Goal: Task Accomplishment & Management: Manage account settings

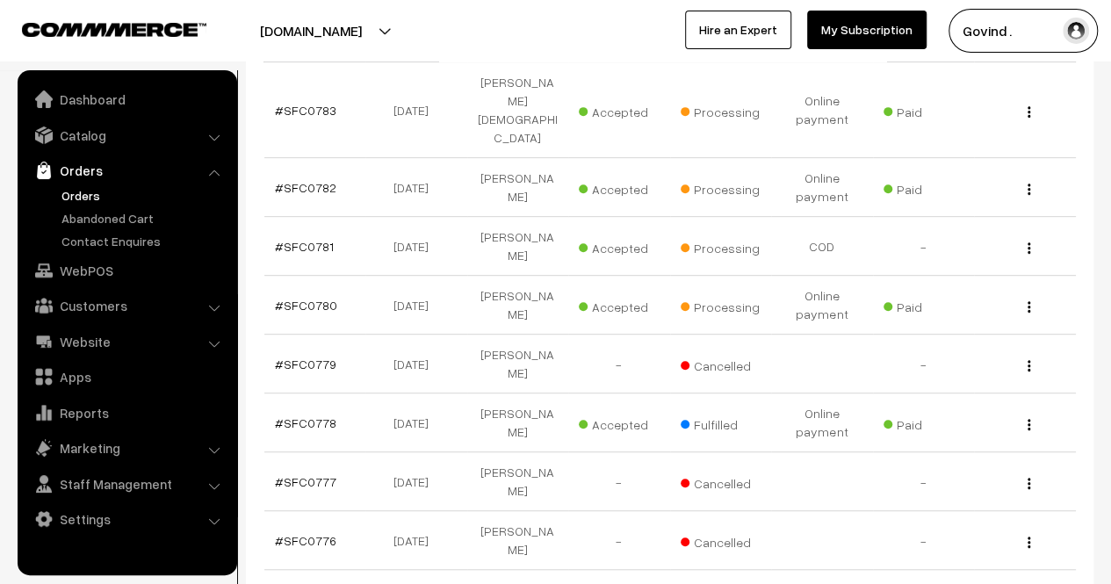
scroll to position [352, 0]
click at [1024, 294] on div "View" at bounding box center [1024, 303] width 81 height 18
click at [1026, 298] on button "button" at bounding box center [1028, 305] width 4 height 14
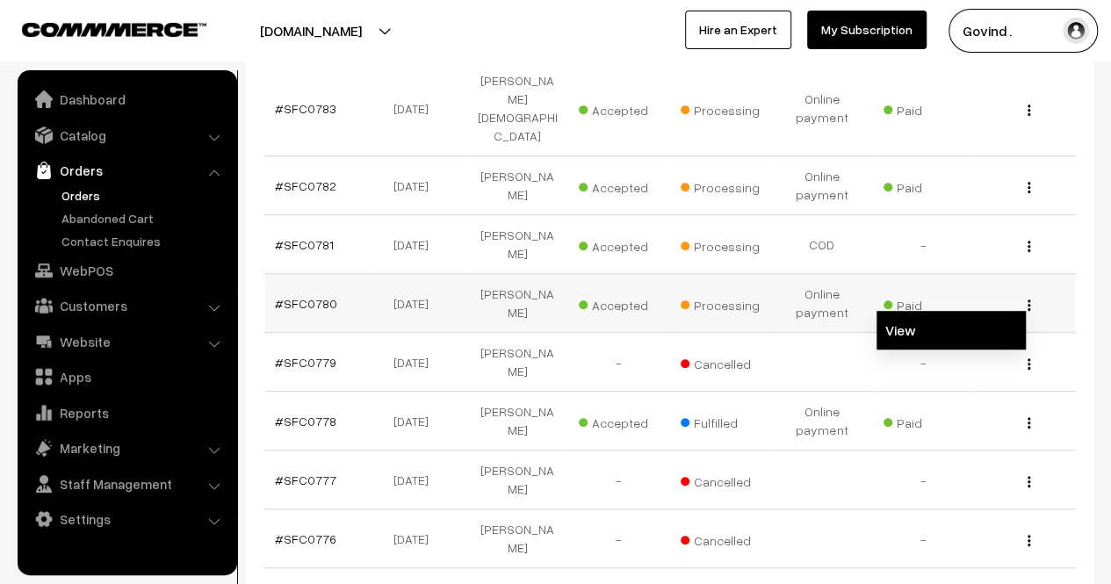
click at [974, 311] on link "View" at bounding box center [950, 330] width 149 height 39
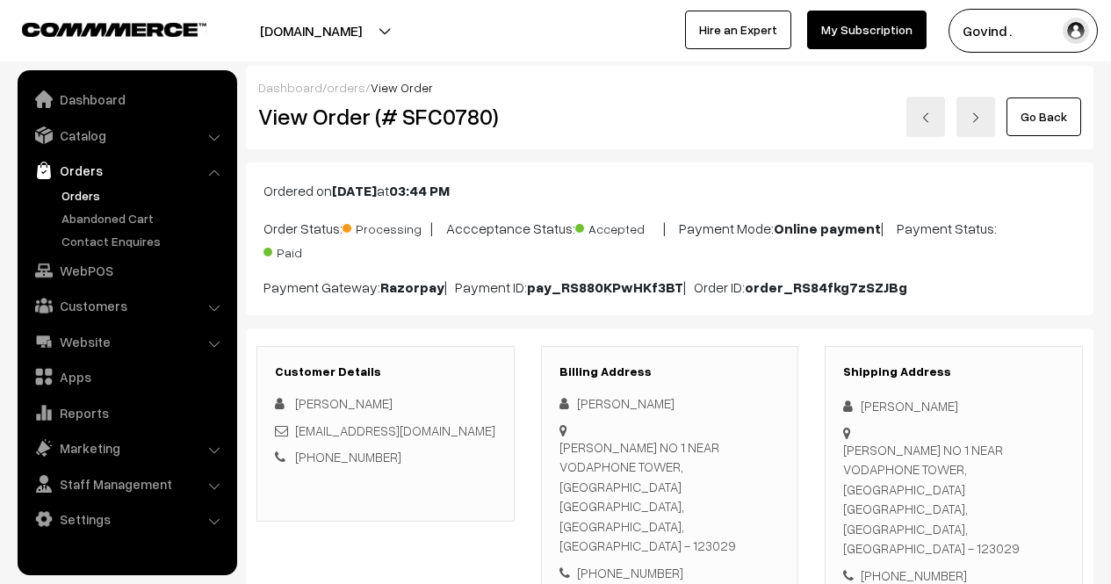
scroll to position [228, 0]
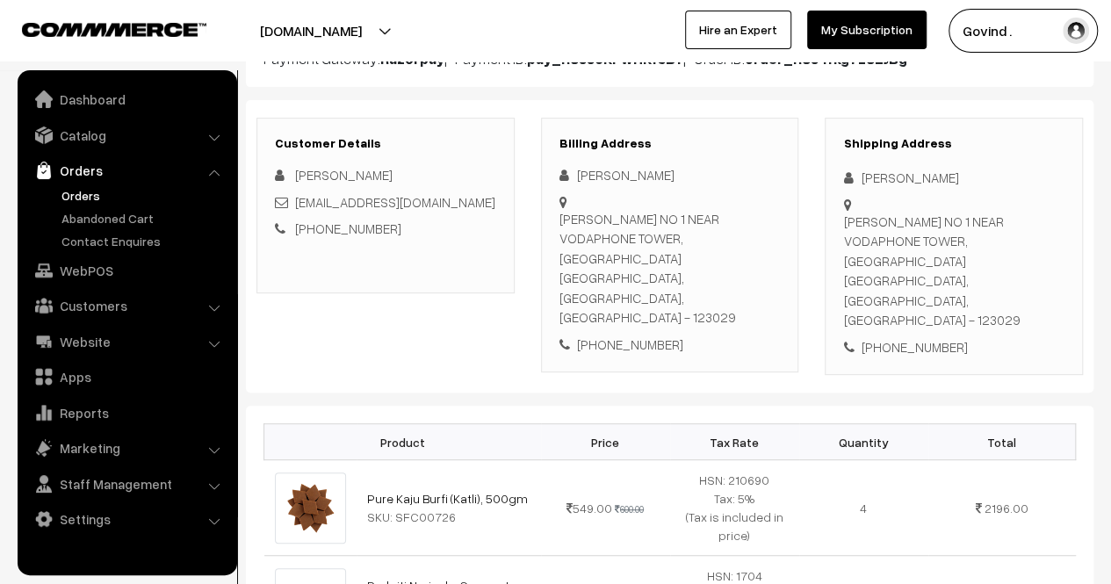
click at [1110, 187] on html "Thank you for showing interest. Our team will call you shortly. Close shopforco…" at bounding box center [555, 64] width 1111 height 584
click at [911, 337] on div "+91 7503136358" at bounding box center [953, 347] width 221 height 20
copy div "7503136358"
drag, startPoint x: 861, startPoint y: 178, endPoint x: 932, endPoint y: 178, distance: 70.2
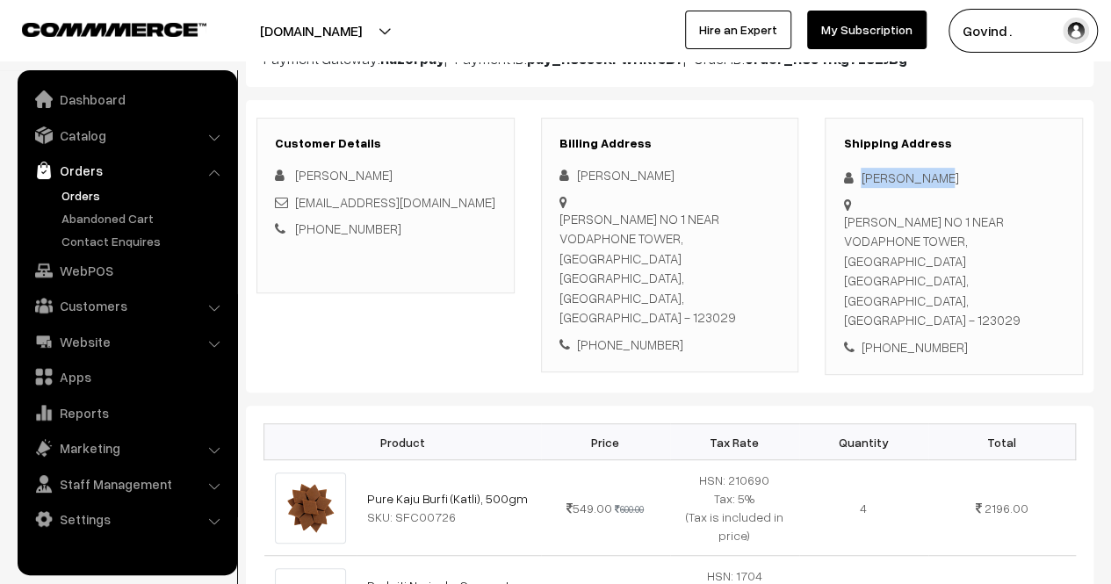
click at [932, 178] on div "Sudhir Kumar" at bounding box center [953, 178] width 221 height 20
copy div "Sudhir Kumar"
drag, startPoint x: 843, startPoint y: 217, endPoint x: 938, endPoint y: 251, distance: 100.8
click at [938, 251] on div "WARD NO 1 NEAR VODAPHONE TOWER, CHHAJJUPURAM COLONY MAHENDRAGARH, Haryana, Indi…" at bounding box center [953, 271] width 221 height 119
copy div "WARD NO 1 NEAR VODAPHONE TOWER, CHHAJJUPURAM COLONY MAHENDRAGARH"
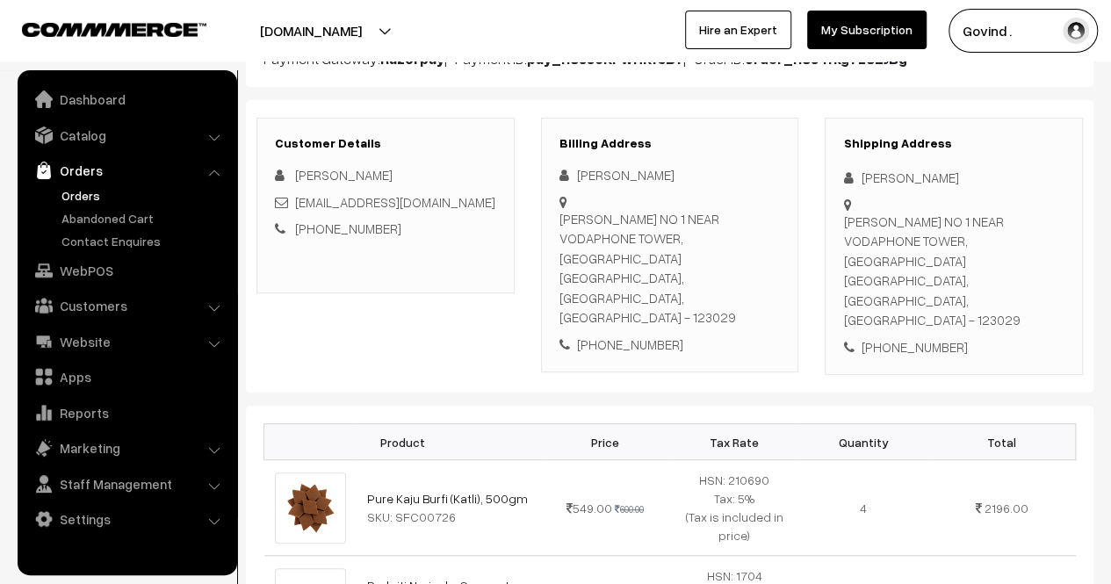
click at [855, 278] on div "WARD NO 1 NEAR VODAPHONE TOWER, CHHAJJUPURAM COLONY MAHENDRAGARH, Haryana, Indi…" at bounding box center [953, 271] width 221 height 119
copy div "123029"
click at [1026, 337] on div "+91 7503136358" at bounding box center [953, 347] width 221 height 20
click at [91, 193] on link "Orders" at bounding box center [144, 195] width 174 height 18
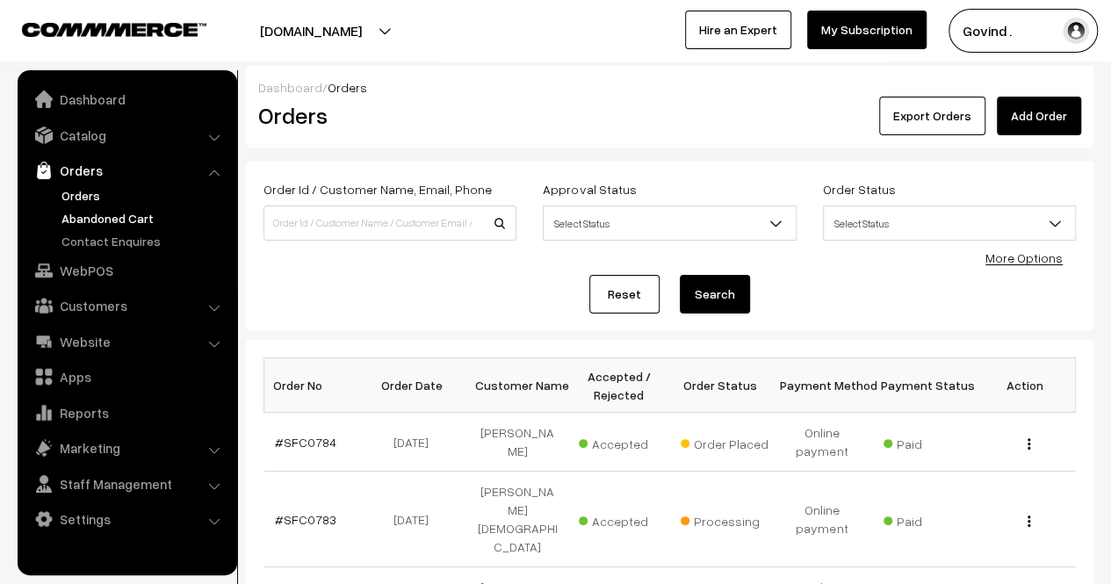
click at [93, 217] on link "Abandoned Cart" at bounding box center [144, 218] width 174 height 18
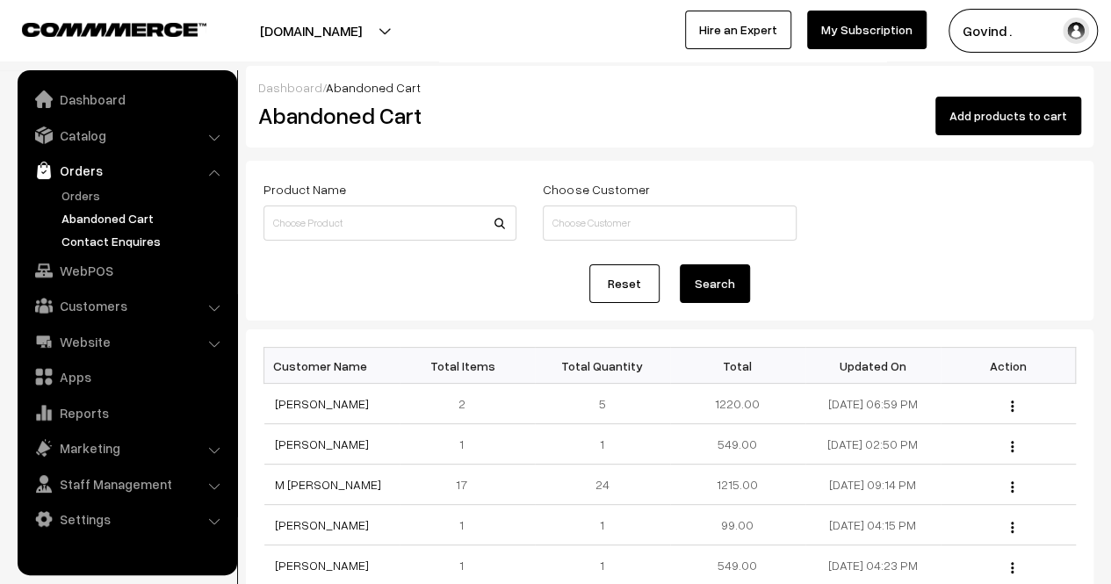
click at [84, 244] on link "Contact Enquires" at bounding box center [144, 241] width 174 height 18
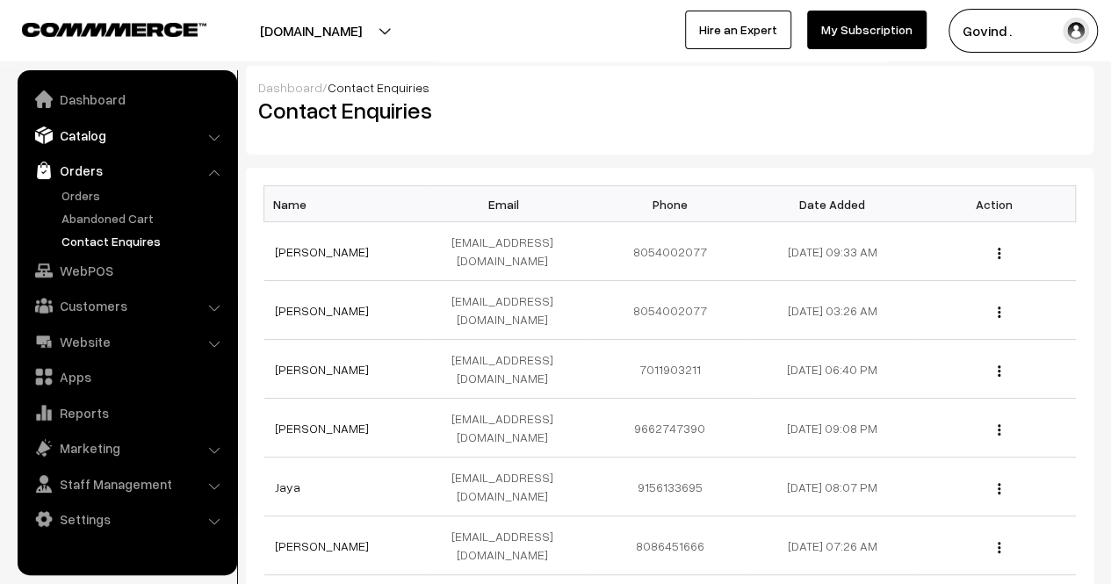
click at [90, 138] on link "Catalog" at bounding box center [126, 135] width 209 height 32
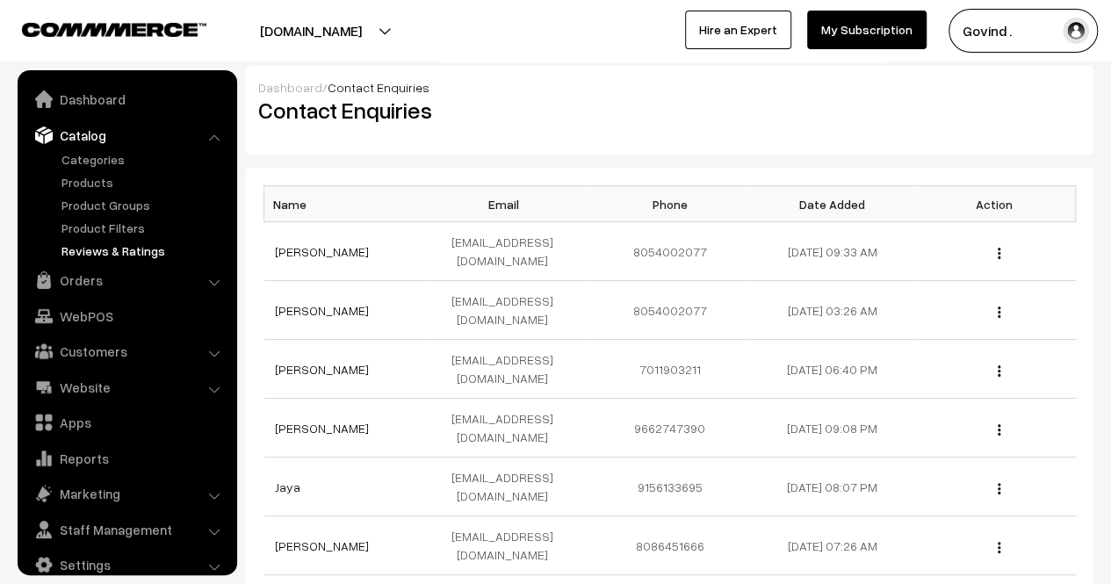
click at [90, 247] on link "Reviews & Ratings" at bounding box center [144, 250] width 174 height 18
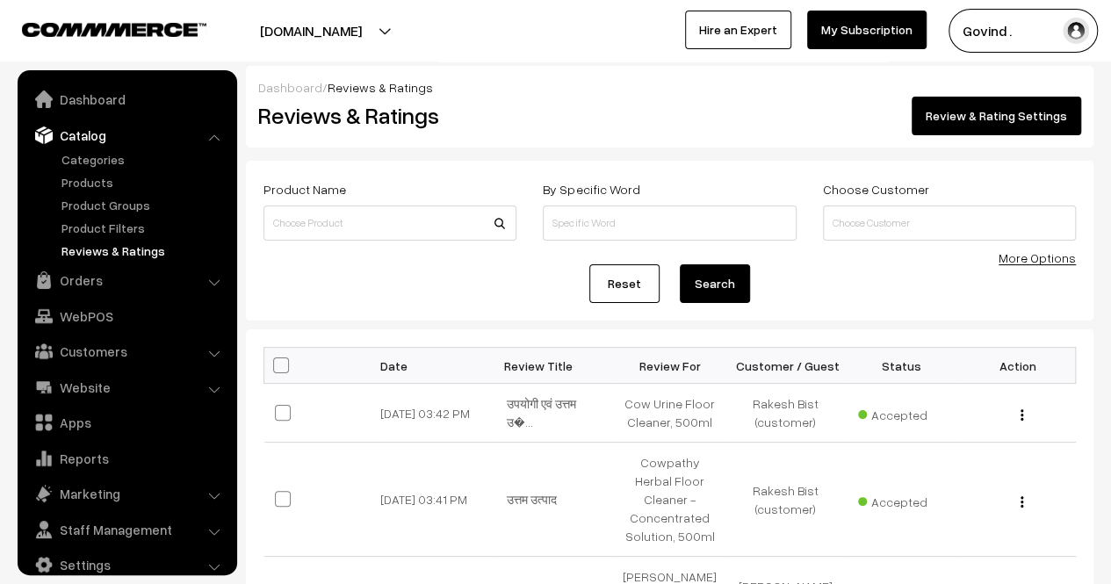
scroll to position [22, 0]
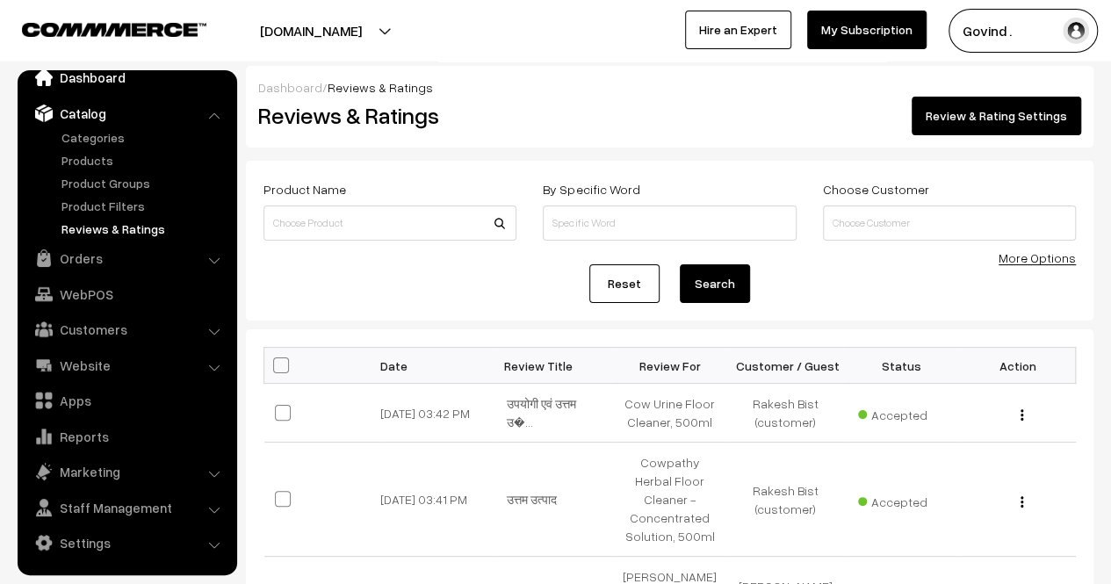
click at [98, 83] on link "Dashboard" at bounding box center [126, 77] width 209 height 32
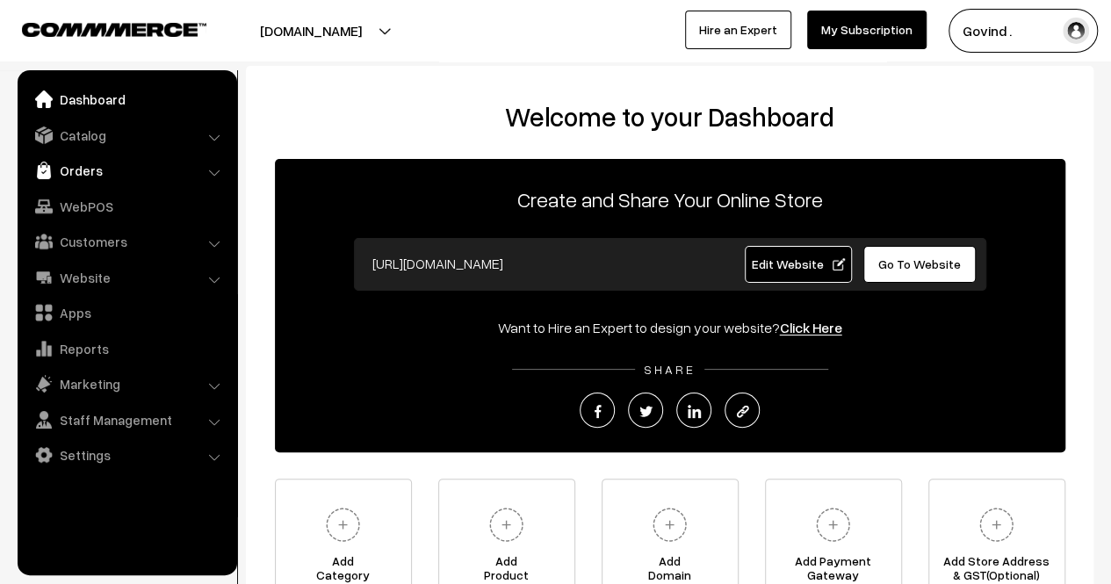
click at [139, 178] on link "Orders" at bounding box center [126, 171] width 209 height 32
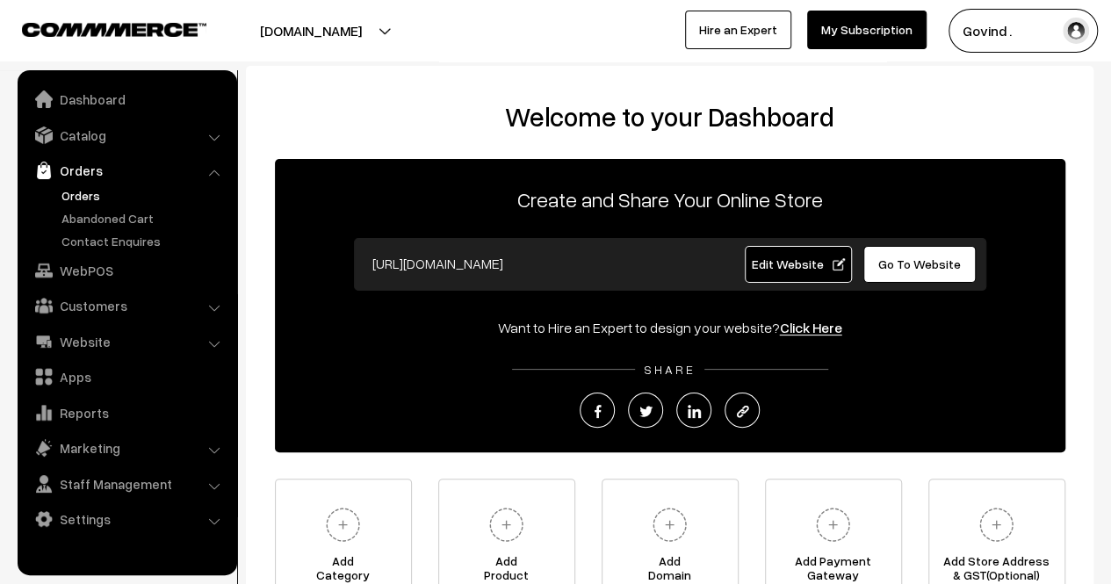
click at [88, 194] on link "Orders" at bounding box center [144, 195] width 174 height 18
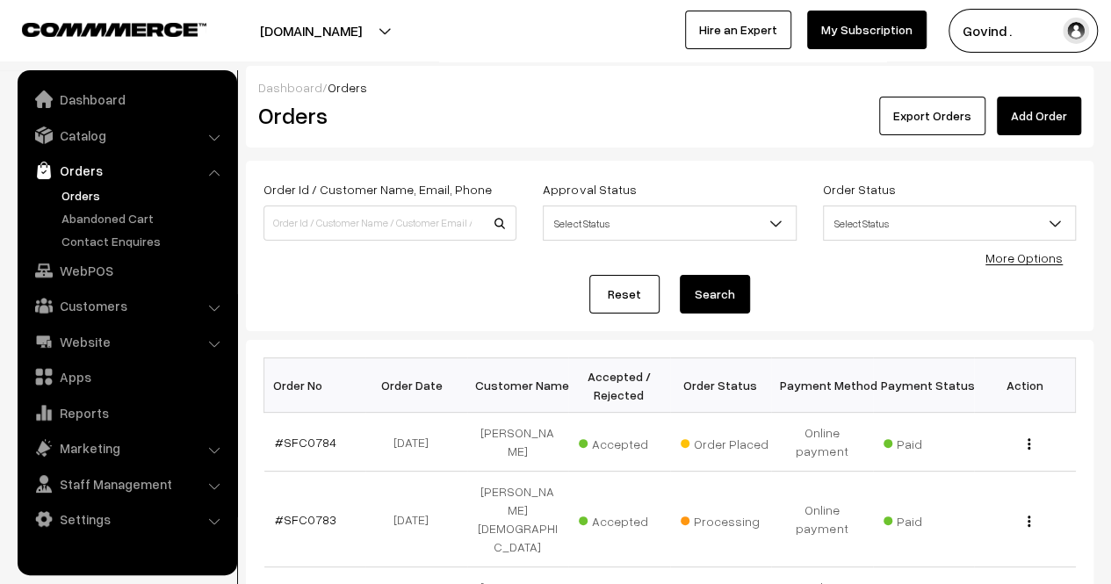
scroll to position [166, 0]
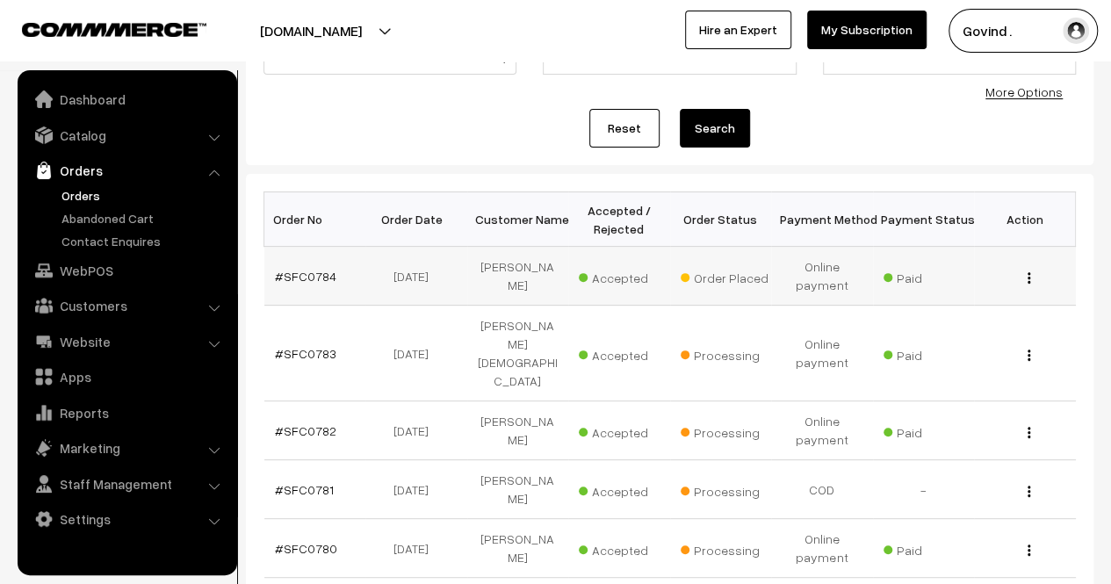
click at [1027, 273] on img "button" at bounding box center [1028, 277] width 3 height 11
click at [983, 296] on link "View" at bounding box center [950, 303] width 149 height 39
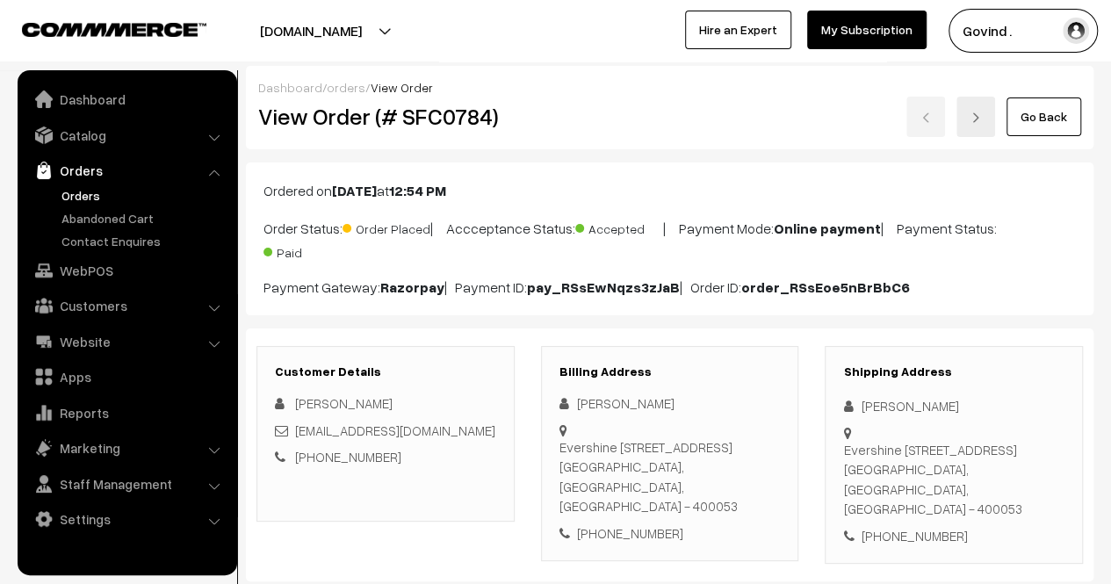
click at [1110, 0] on html "Thank you for showing interest. Our team will call you shortly. Close shopforco…" at bounding box center [555, 292] width 1111 height 584
click at [1048, 130] on link "Go Back" at bounding box center [1043, 116] width 75 height 39
